Goal: Book appointment/travel/reservation

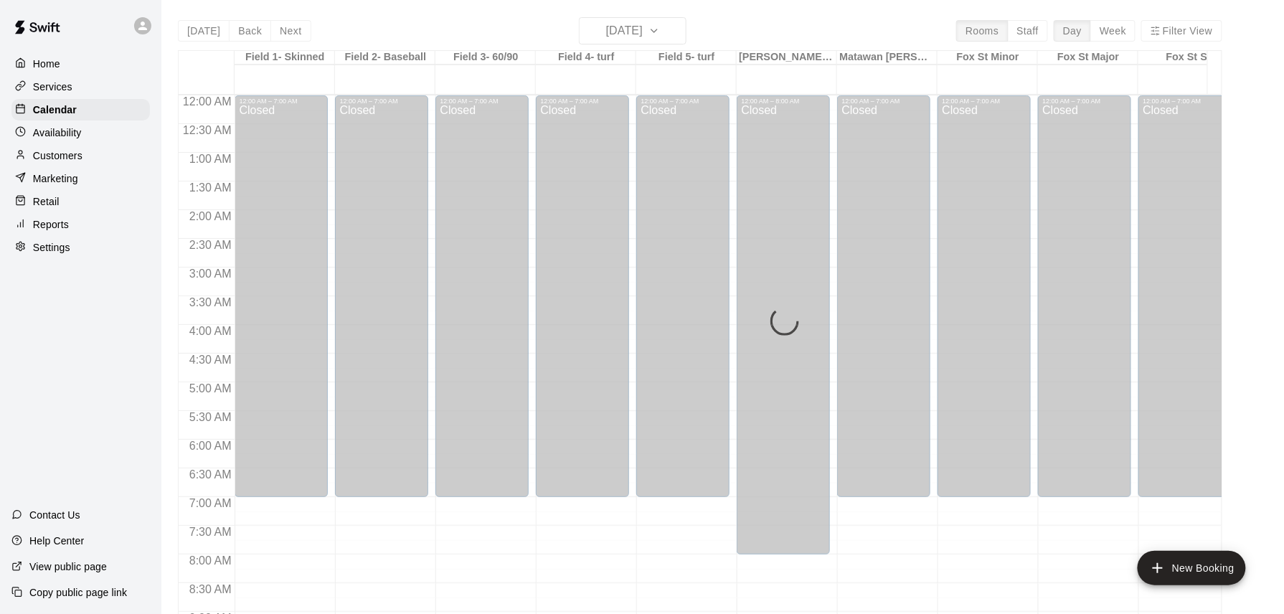
scroll to position [512, 0]
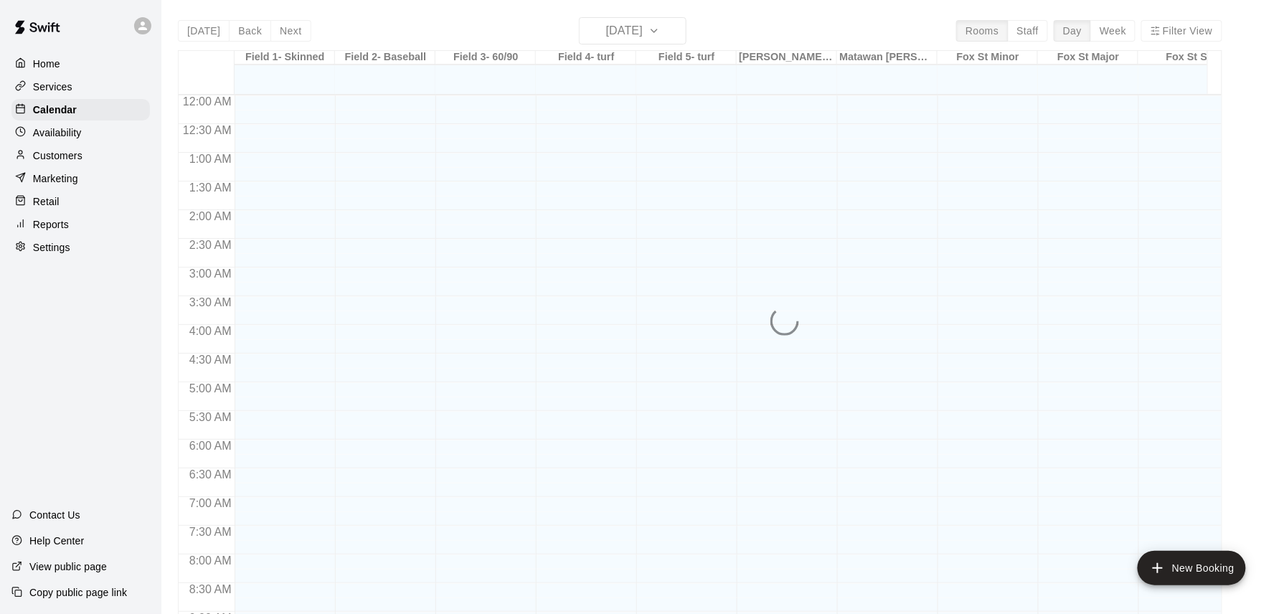
scroll to position [799, 0]
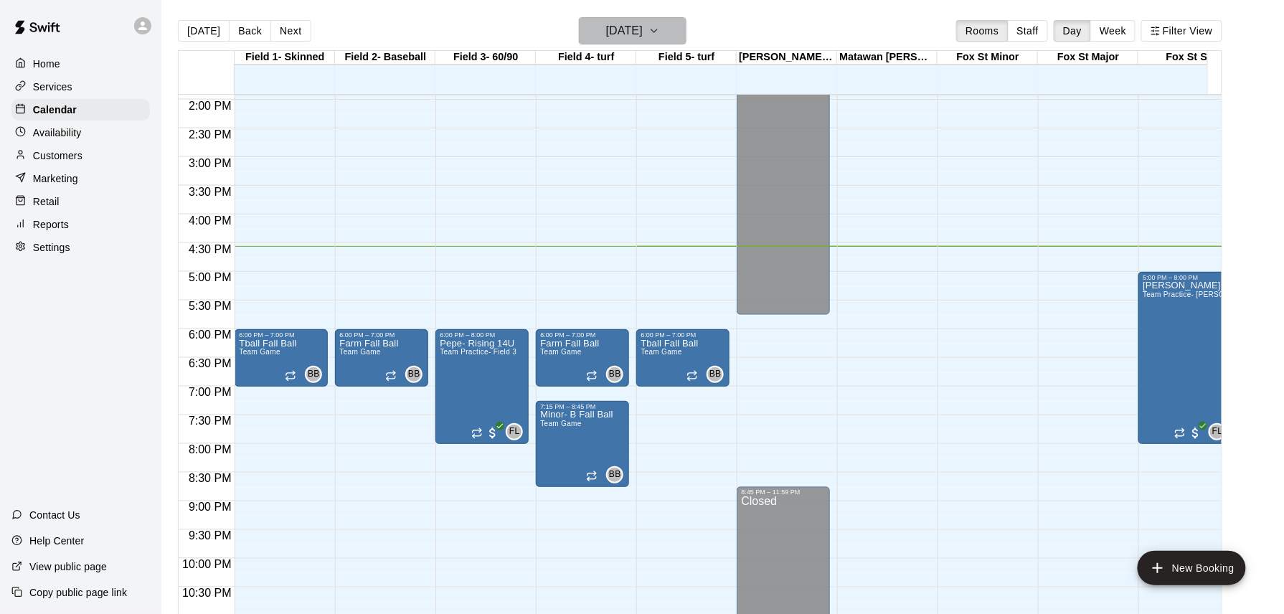
click at [660, 27] on icon "button" at bounding box center [654, 30] width 11 height 17
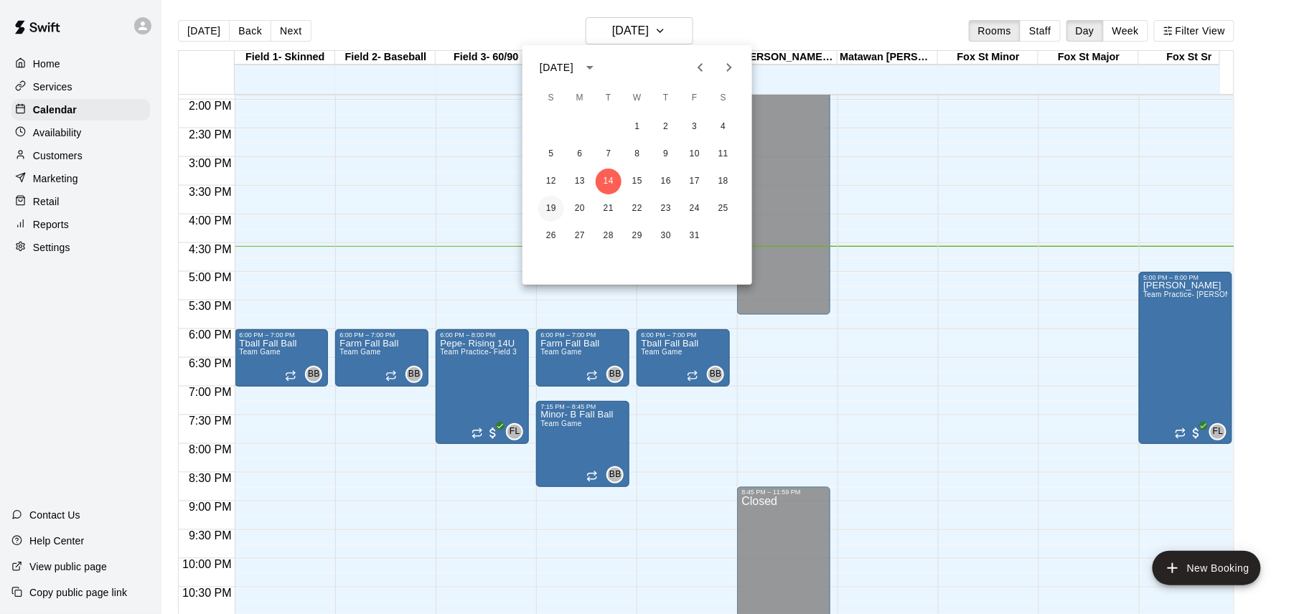
click at [551, 207] on button "19" at bounding box center [551, 209] width 26 height 26
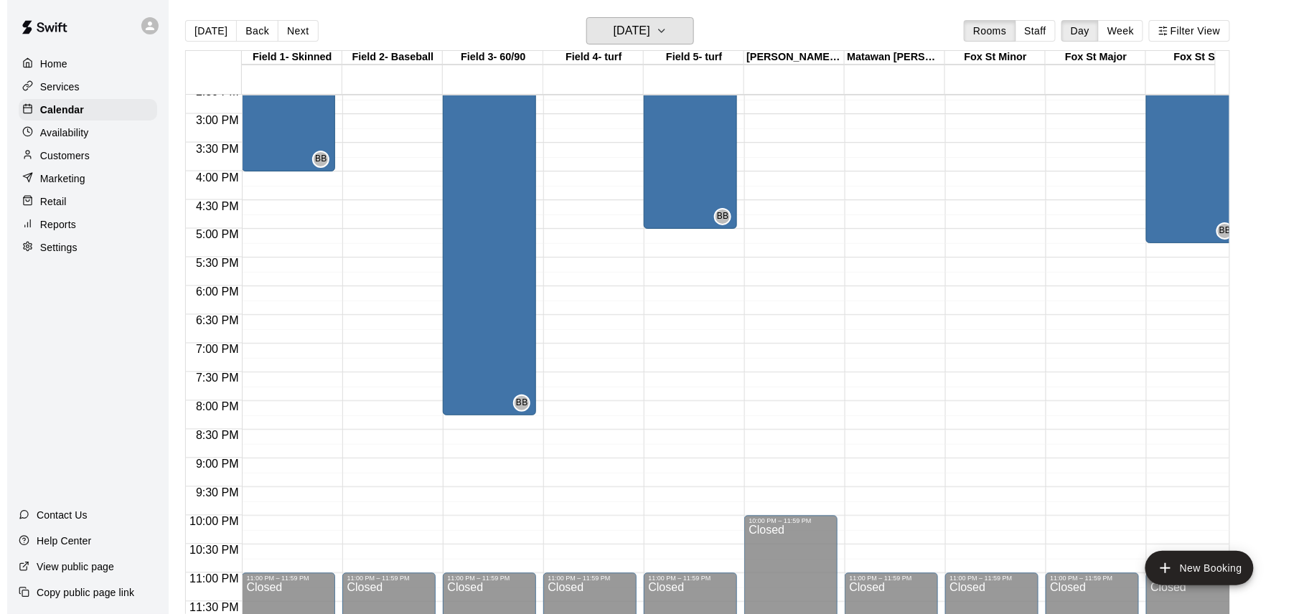
scroll to position [859, 0]
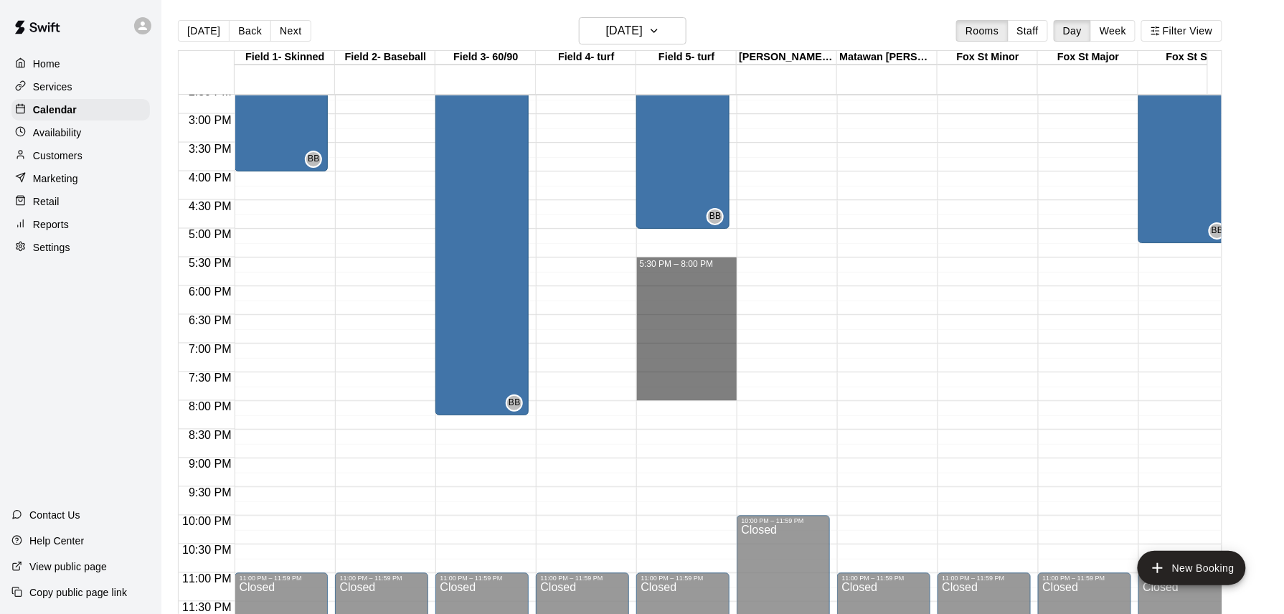
drag, startPoint x: 669, startPoint y: 248, endPoint x: 667, endPoint y: 385, distance: 137.1
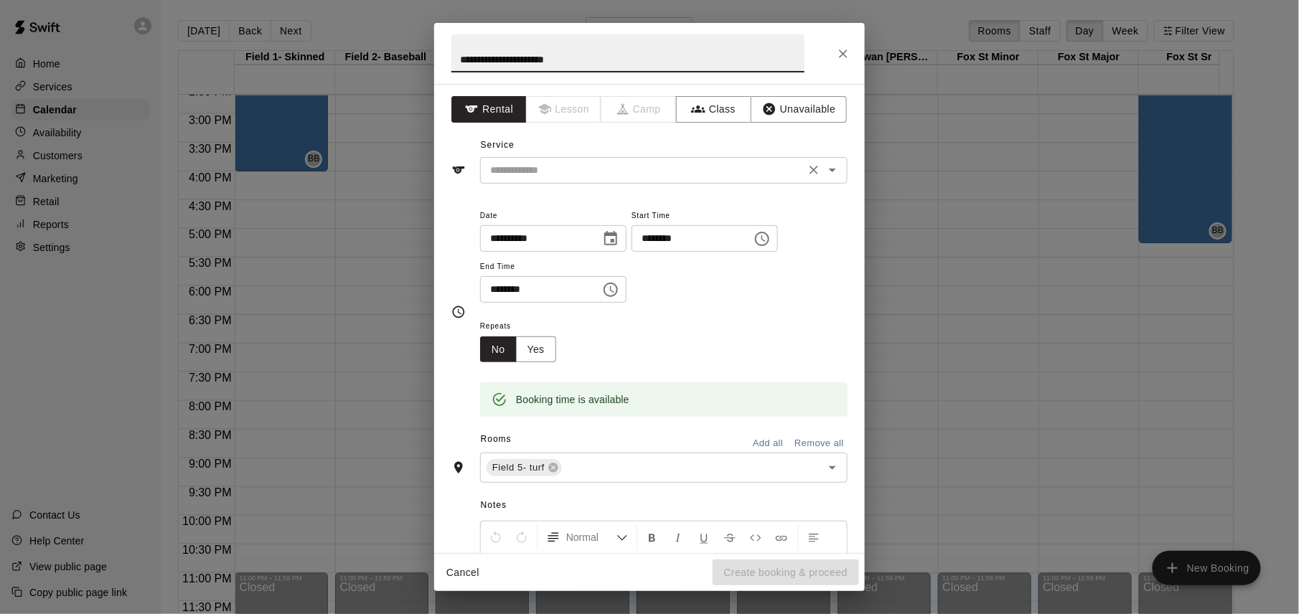
type input "**********"
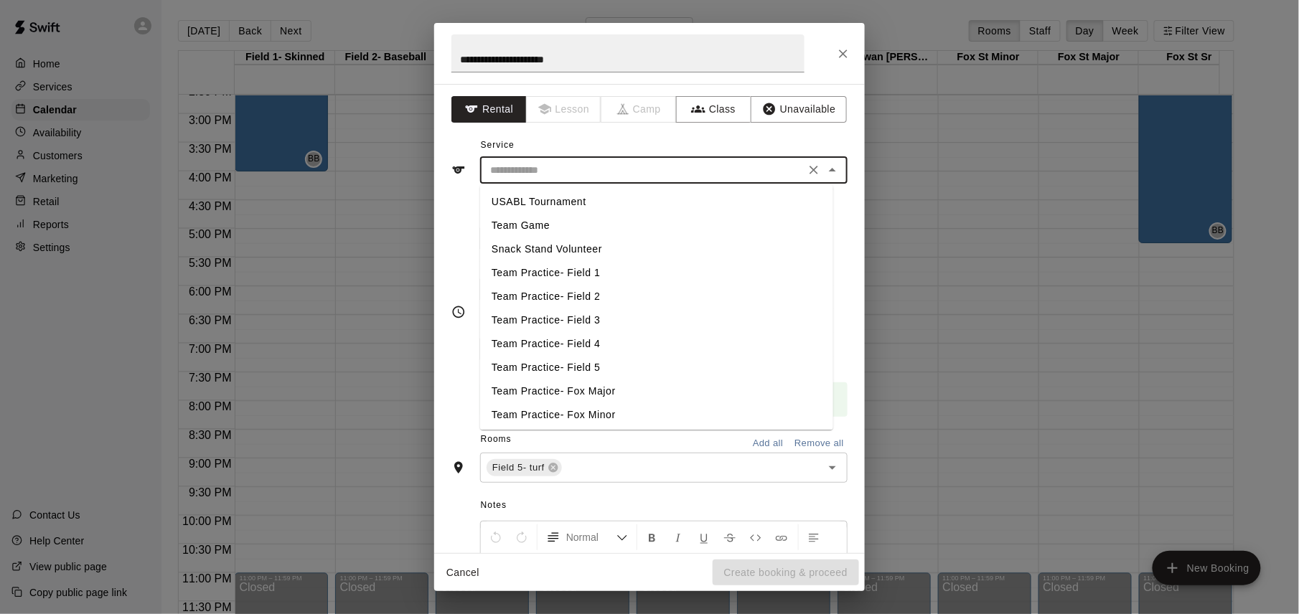
click at [684, 174] on input "text" at bounding box center [642, 170] width 316 height 18
click at [547, 225] on li "Team Game" at bounding box center [656, 226] width 353 height 24
type input "*********"
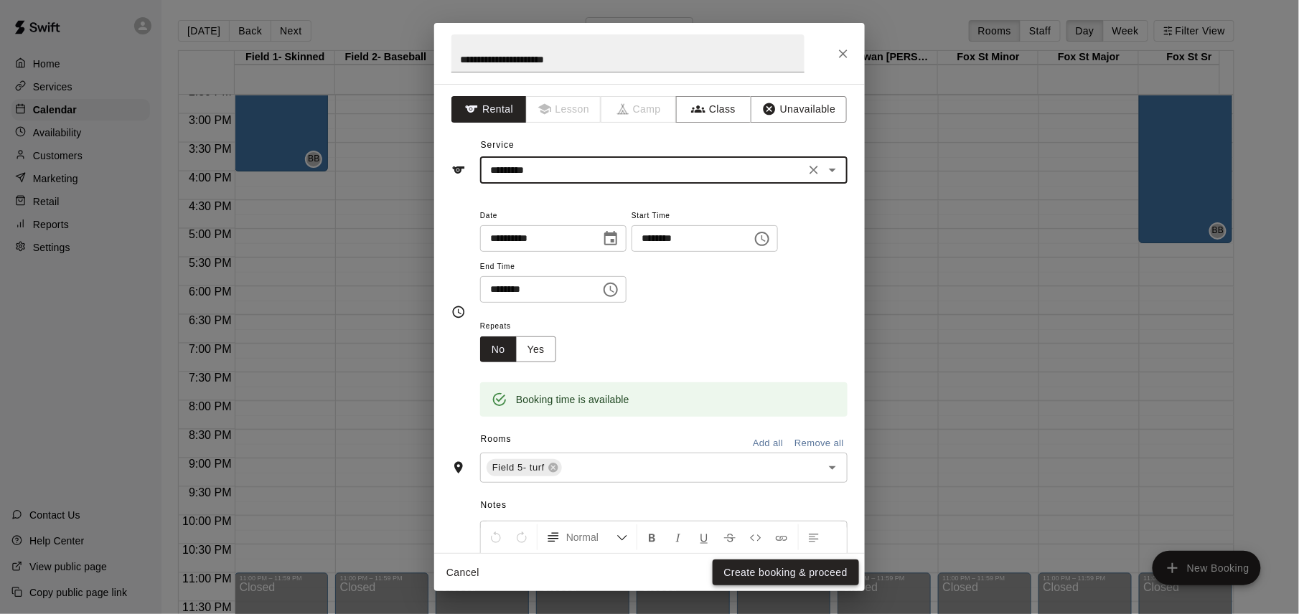
click at [778, 569] on button "Create booking & proceed" at bounding box center [785, 573] width 146 height 27
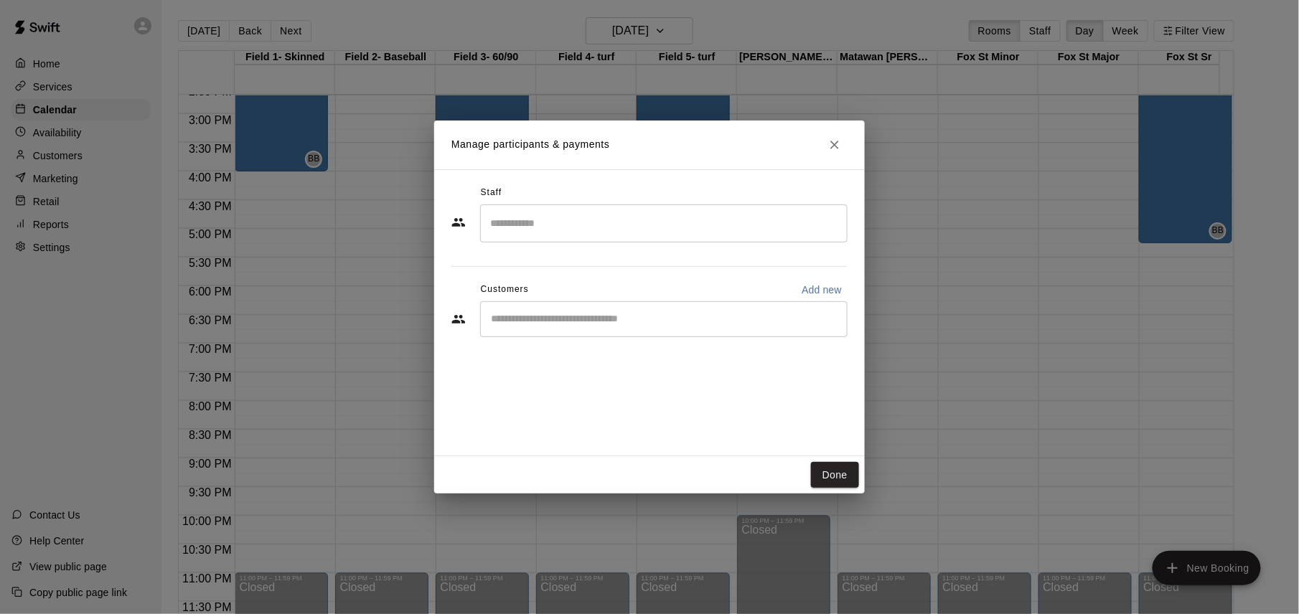
click at [614, 221] on input "Search staff" at bounding box center [663, 223] width 354 height 25
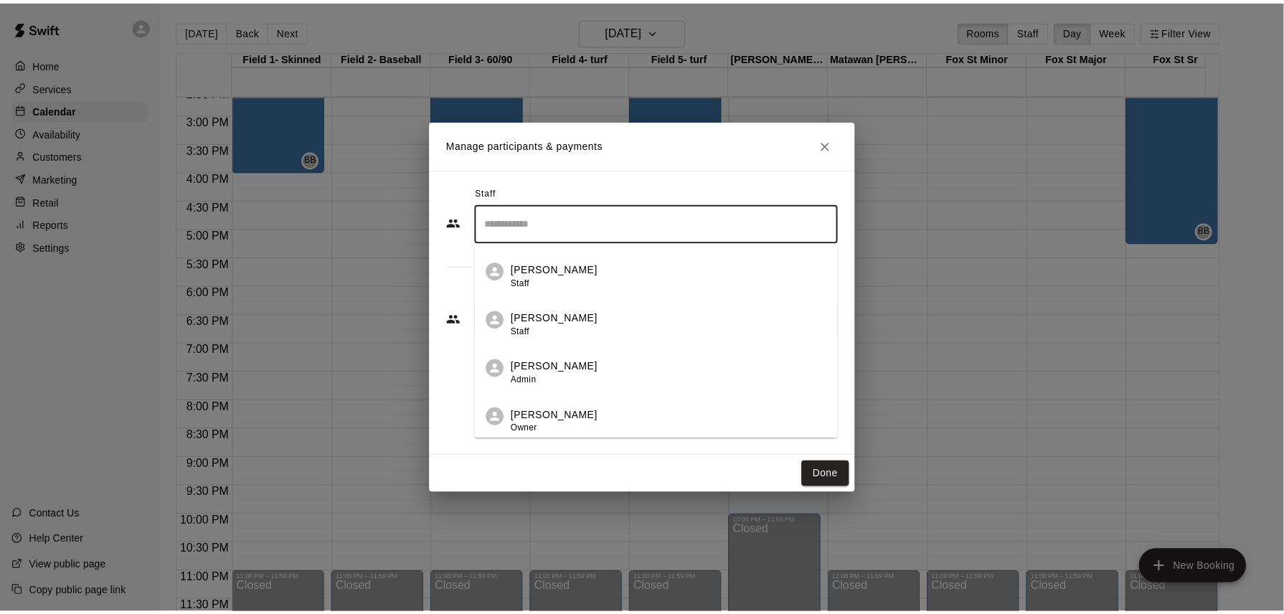
scroll to position [96, 0]
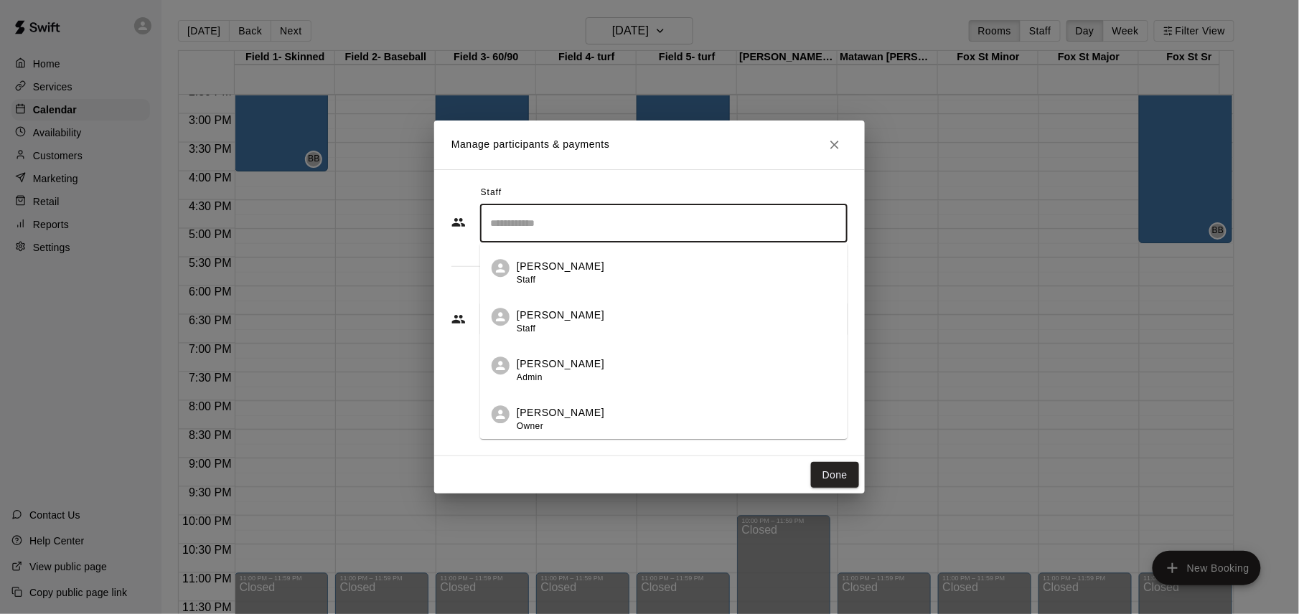
click at [580, 412] on div "Brian Burns Owner" at bounding box center [676, 419] width 319 height 28
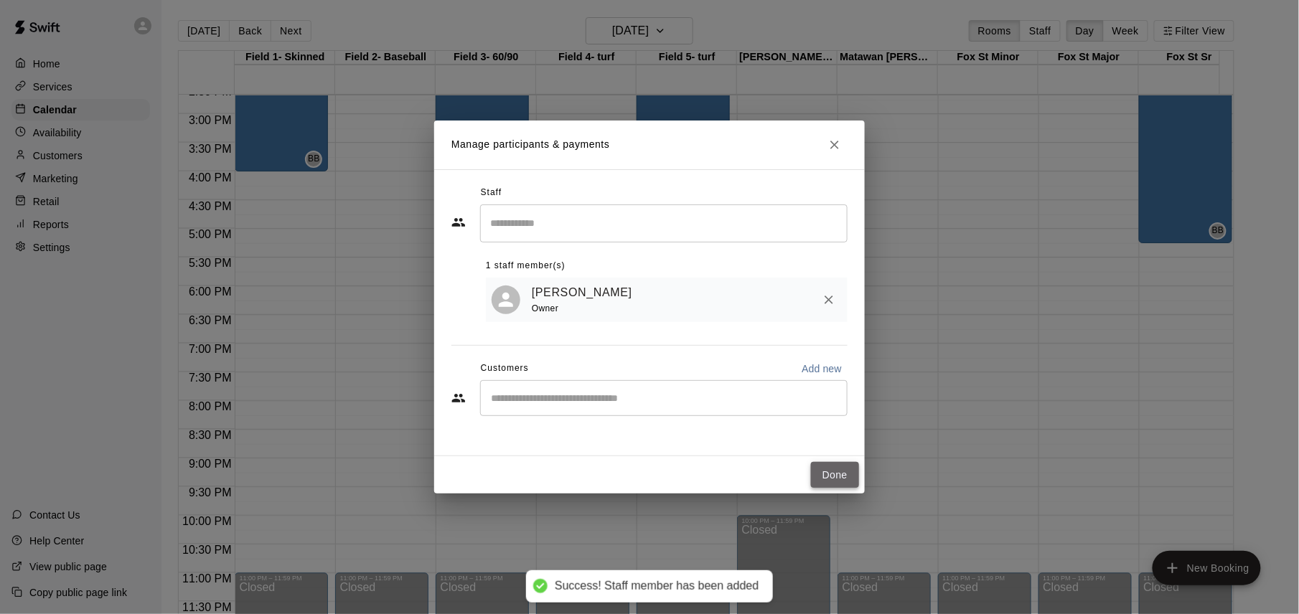
click at [838, 476] on button "Done" at bounding box center [835, 475] width 48 height 27
